Goal: Information Seeking & Learning: Check status

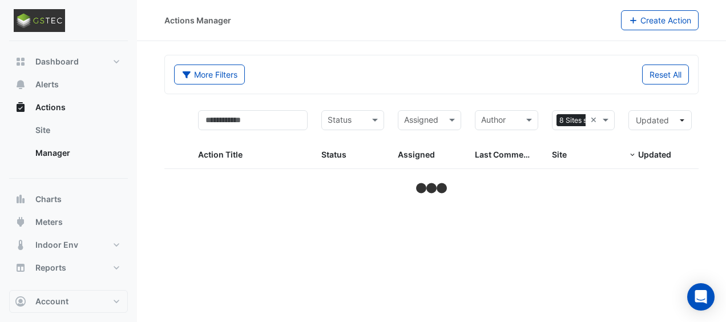
select select "***"
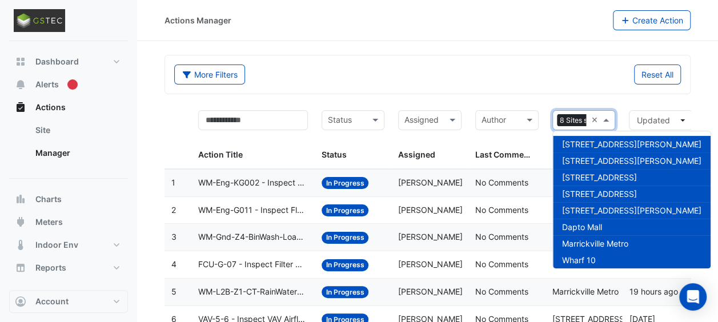
scroll to position [0, 33]
click at [606, 119] on span at bounding box center [607, 120] width 14 height 13
click at [596, 140] on span "[STREET_ADDRESS][PERSON_NAME]" at bounding box center [631, 144] width 139 height 10
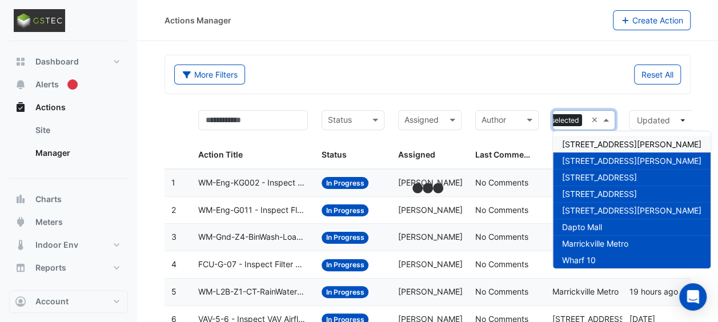
click at [485, 59] on div "More Filters Reset All" at bounding box center [427, 74] width 525 height 38
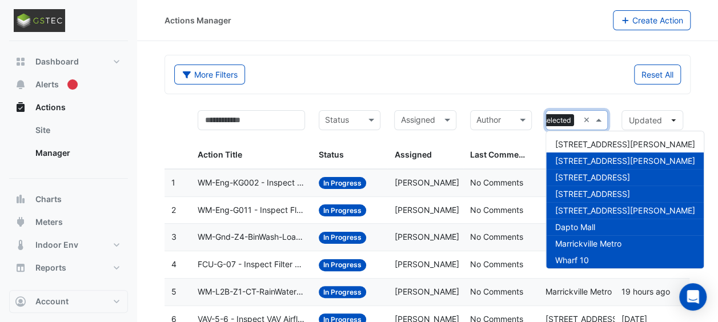
scroll to position [0, 34]
click at [601, 120] on span at bounding box center [600, 120] width 14 height 13
click at [459, 71] on div "Reset All" at bounding box center [558, 75] width 260 height 20
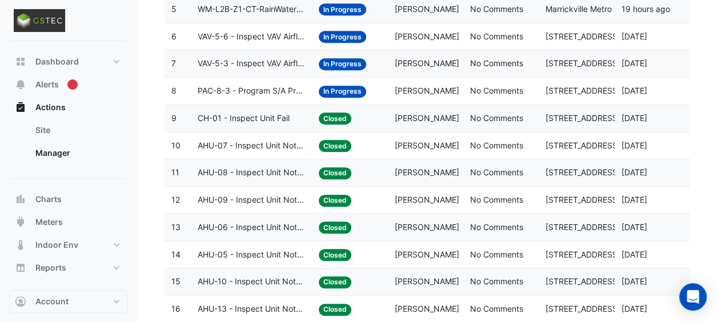
scroll to position [0, 0]
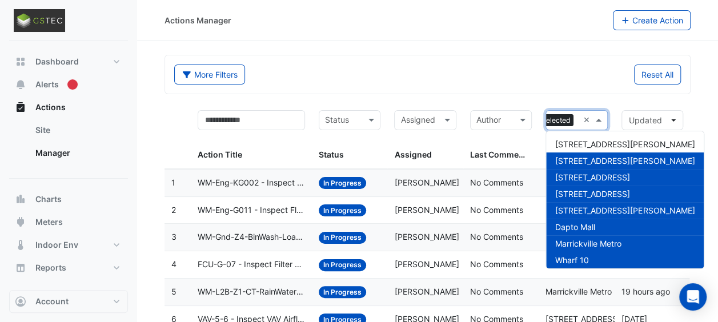
click at [600, 118] on span at bounding box center [600, 120] width 14 height 13
click at [202, 70] on button "More Filters" at bounding box center [209, 75] width 71 height 20
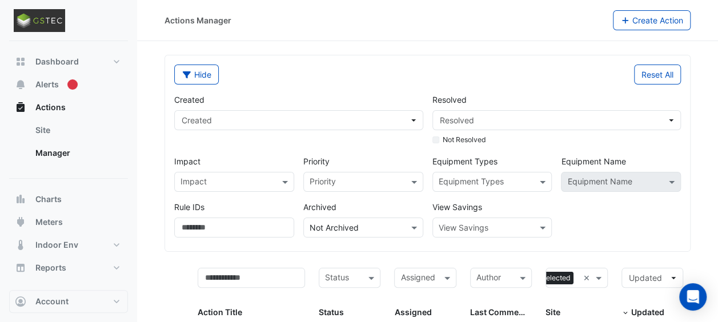
click at [236, 70] on div "Hide" at bounding box center [297, 75] width 260 height 20
click at [203, 72] on button "Hide" at bounding box center [196, 75] width 45 height 20
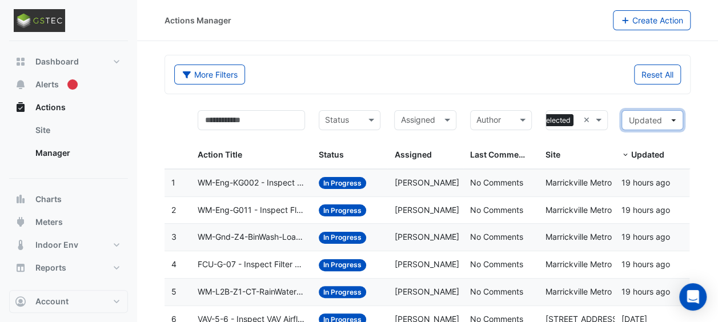
click at [674, 116] on button "Updated" at bounding box center [652, 120] width 62 height 20
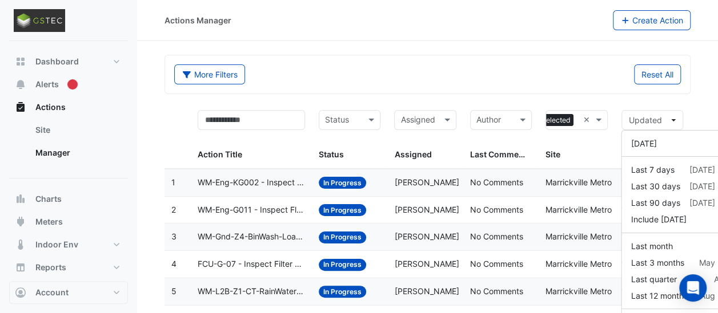
click at [562, 77] on div "Reset All" at bounding box center [558, 75] width 260 height 20
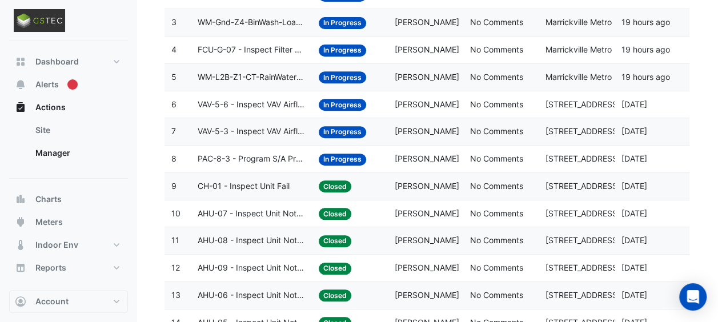
scroll to position [114, 0]
